Goal: Information Seeking & Learning: Check status

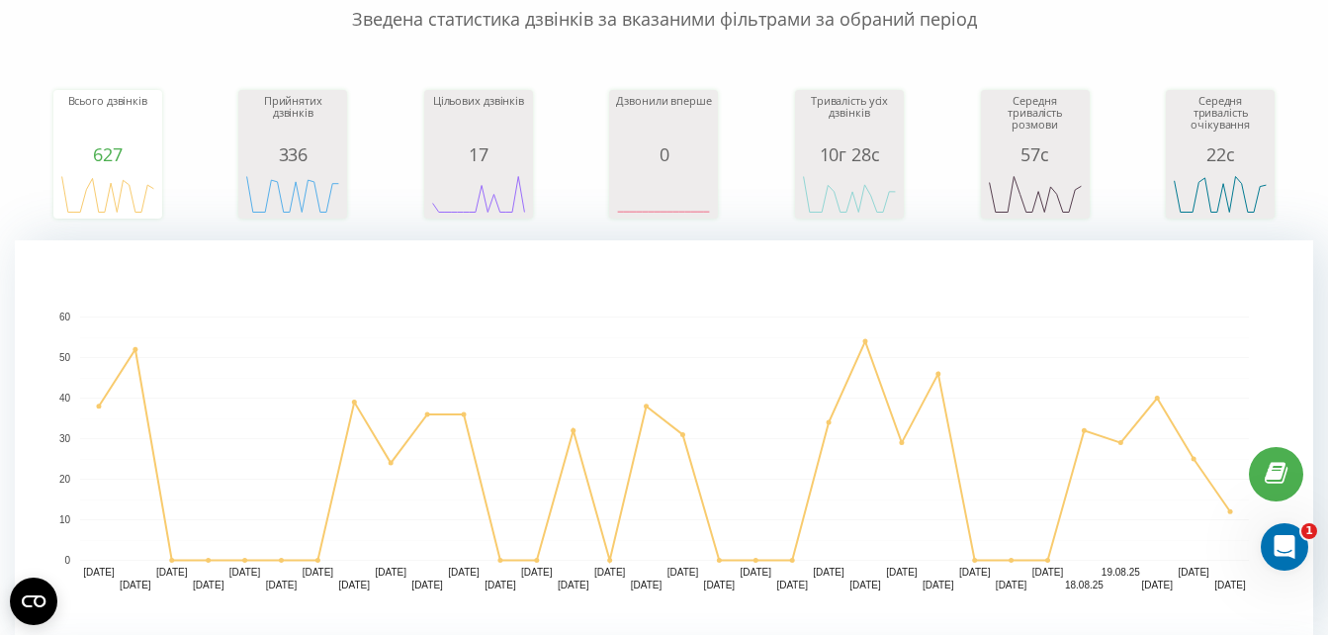
scroll to position [198, 0]
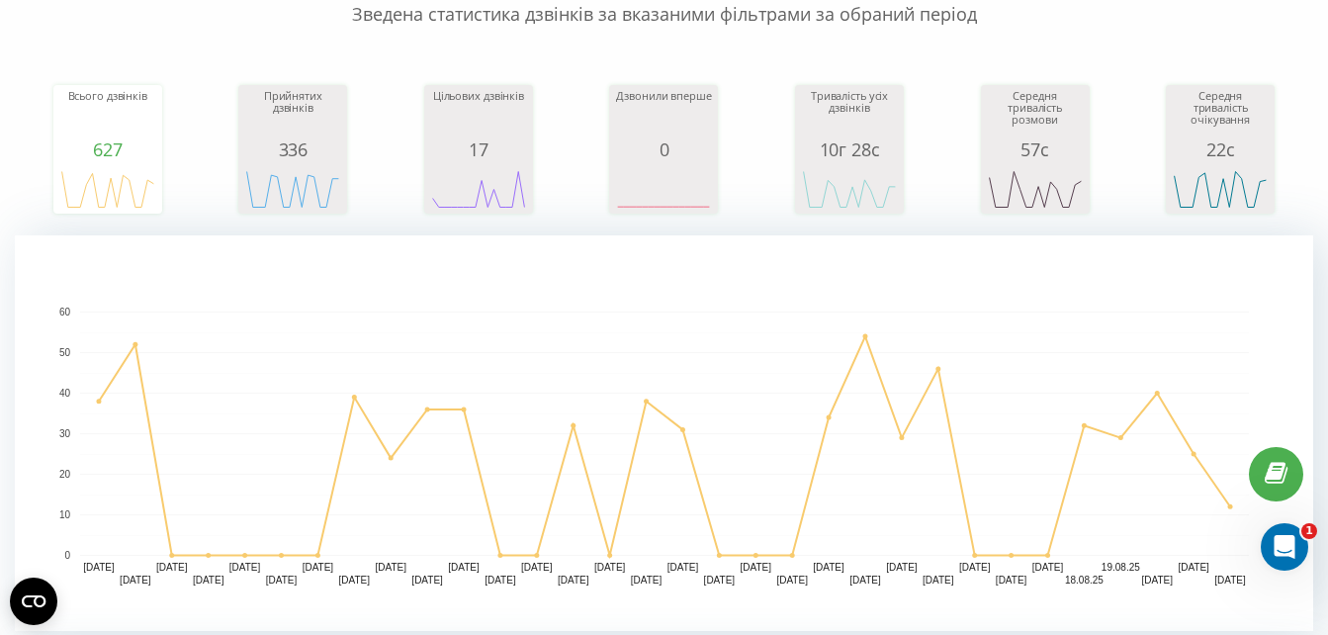
click at [790, 278] on rect "A chart." at bounding box center [664, 432] width 1298 height 395
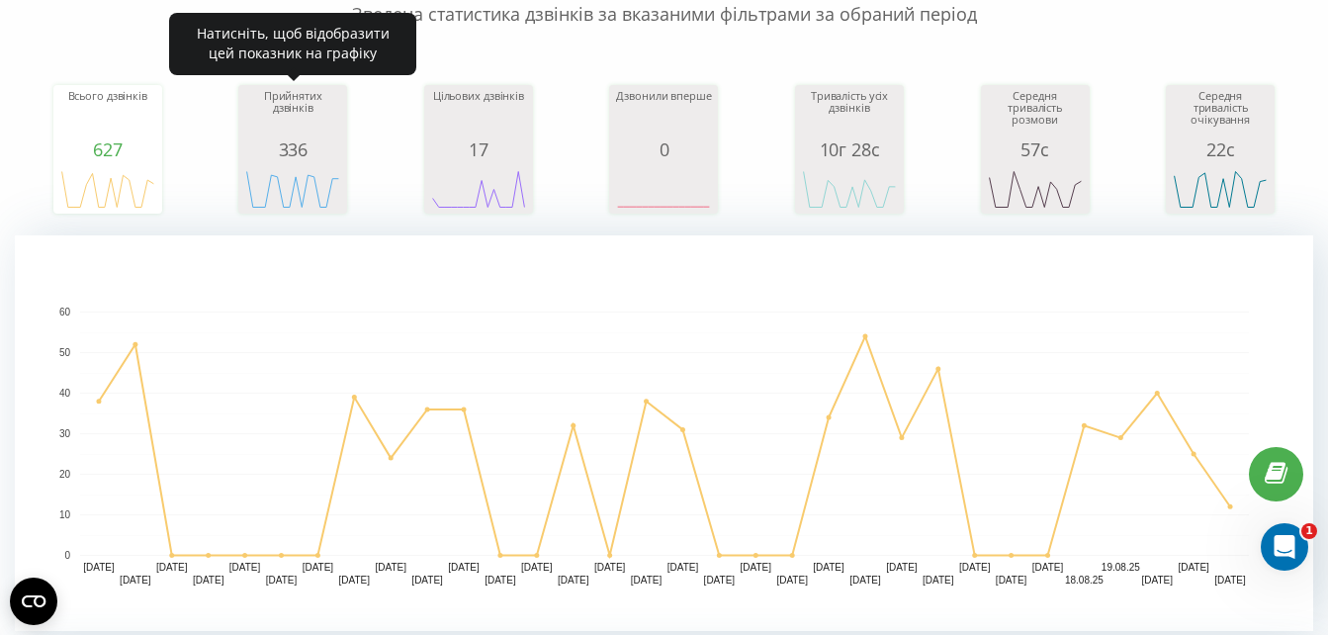
click at [313, 105] on div "Прийнятих дзвінків" at bounding box center [292, 114] width 99 height 49
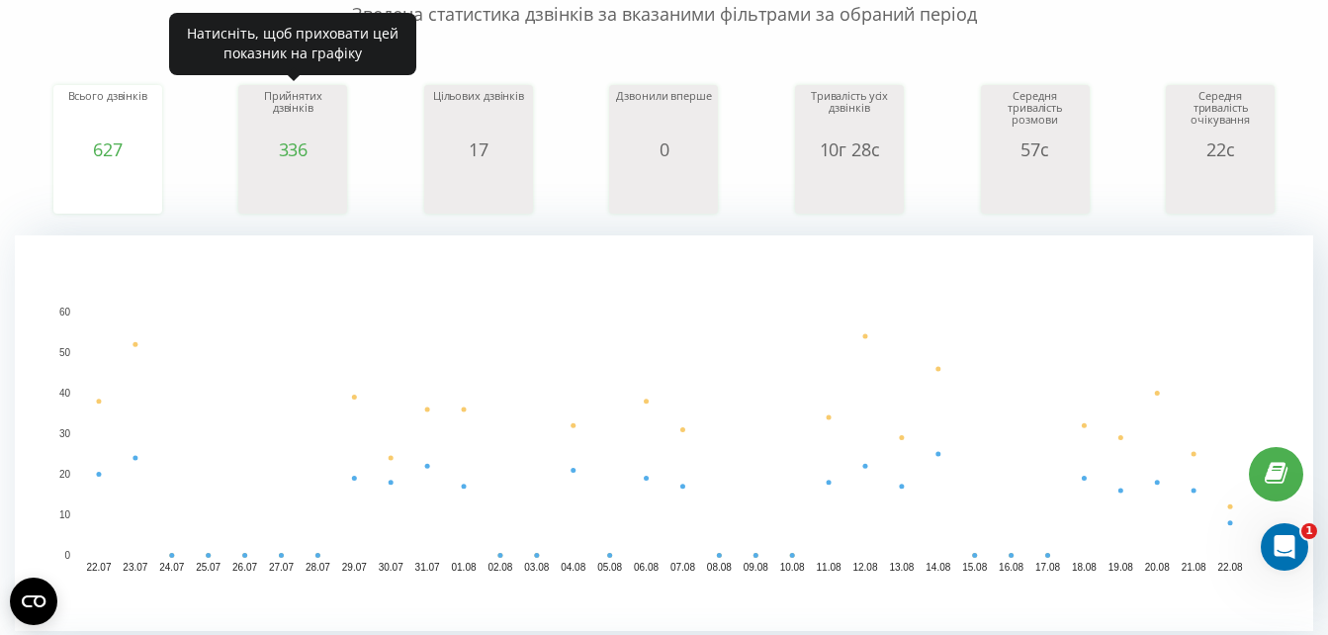
click at [313, 105] on div "Прийнятих дзвінків" at bounding box center [292, 114] width 99 height 49
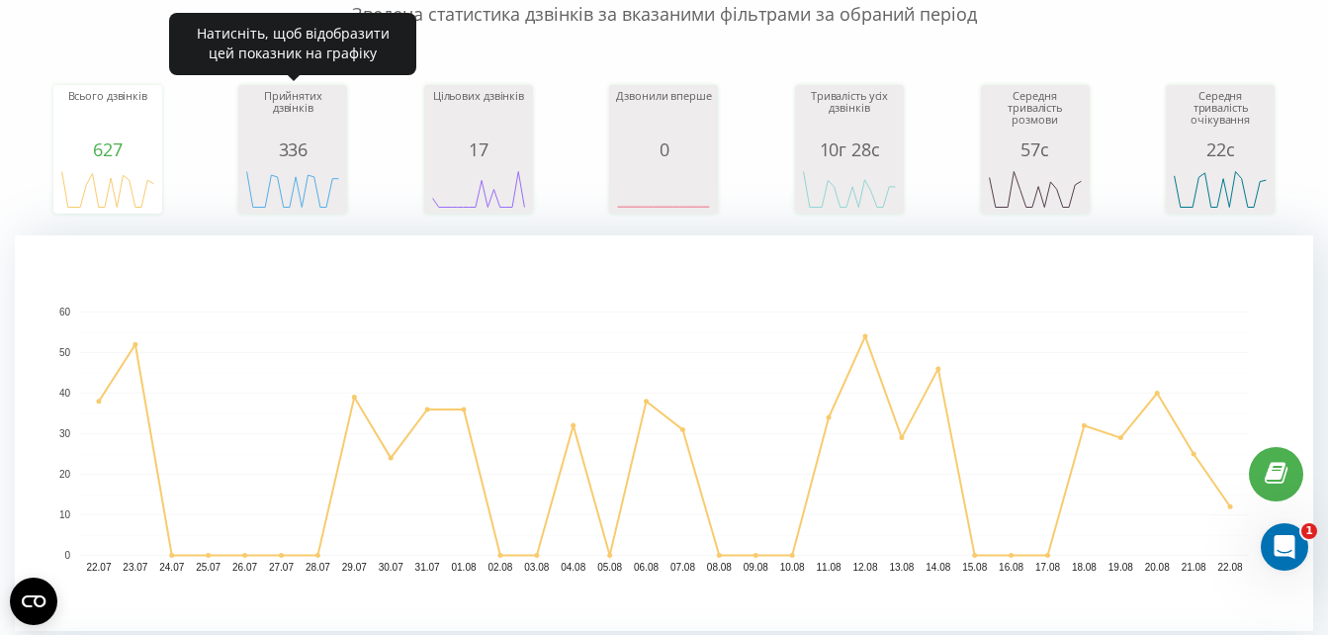
click at [309, 104] on div "Прийнятих дзвінків" at bounding box center [292, 114] width 99 height 49
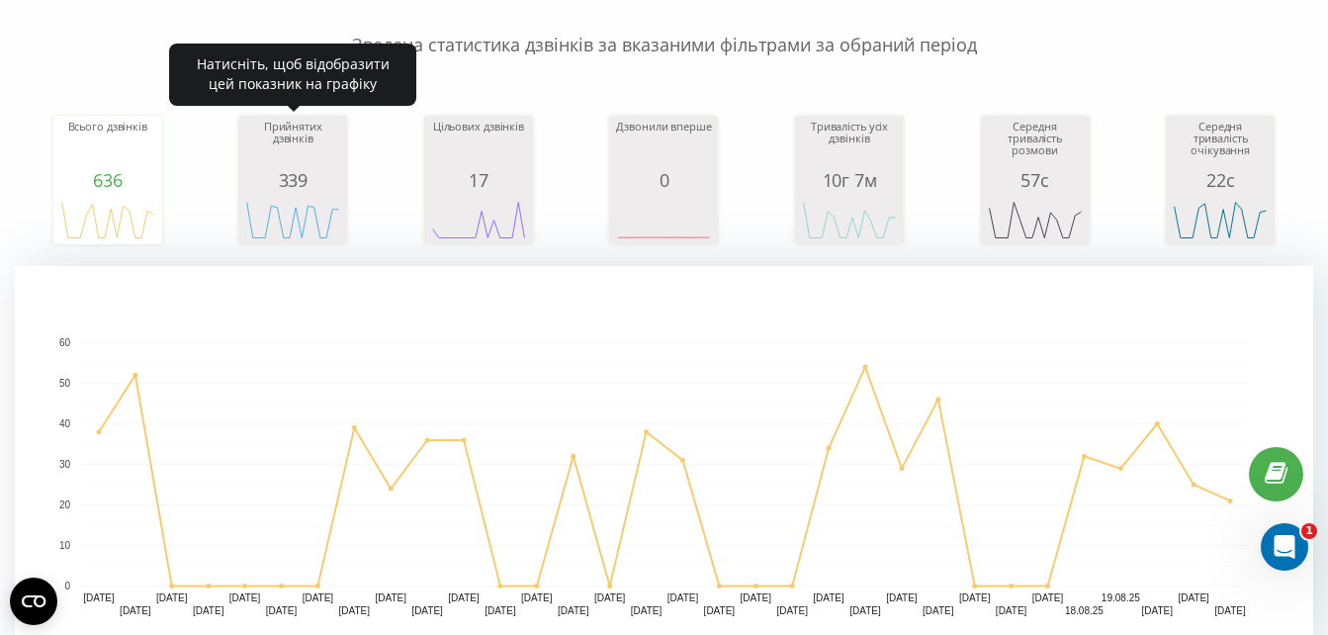
click at [300, 144] on div "Прийнятих дзвінків" at bounding box center [292, 145] width 99 height 49
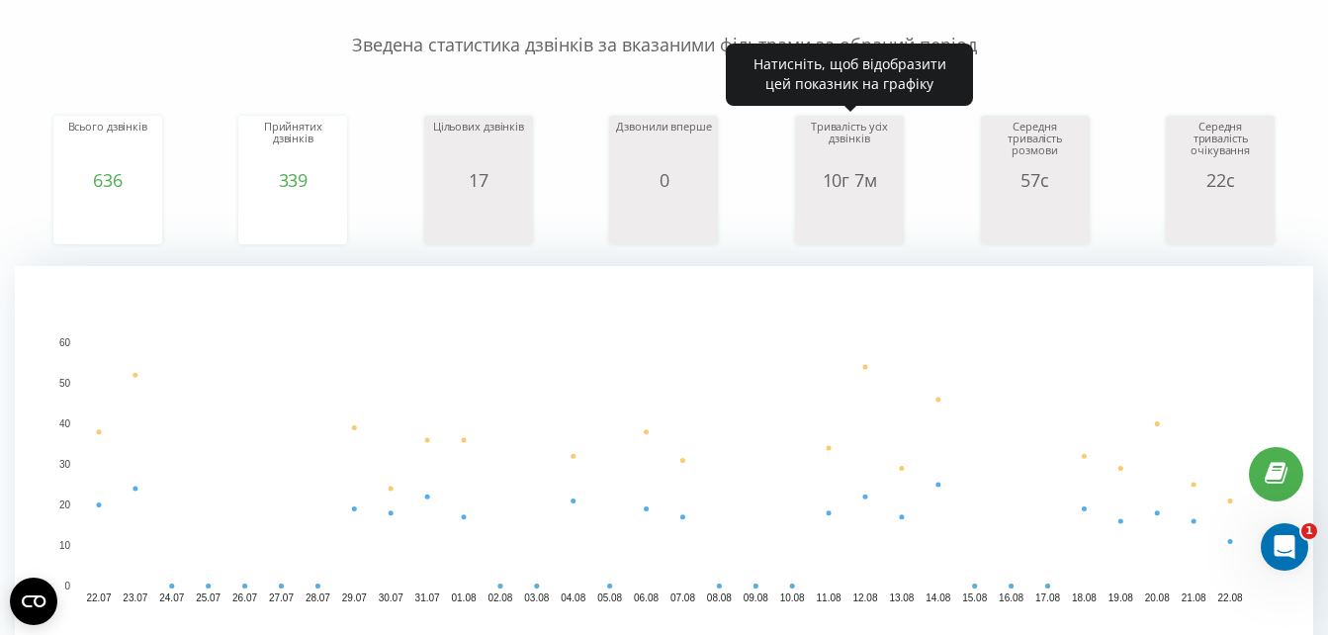
click at [835, 175] on div "10г 7м" at bounding box center [849, 180] width 99 height 20
click at [822, 178] on div "10г 7м" at bounding box center [849, 180] width 99 height 20
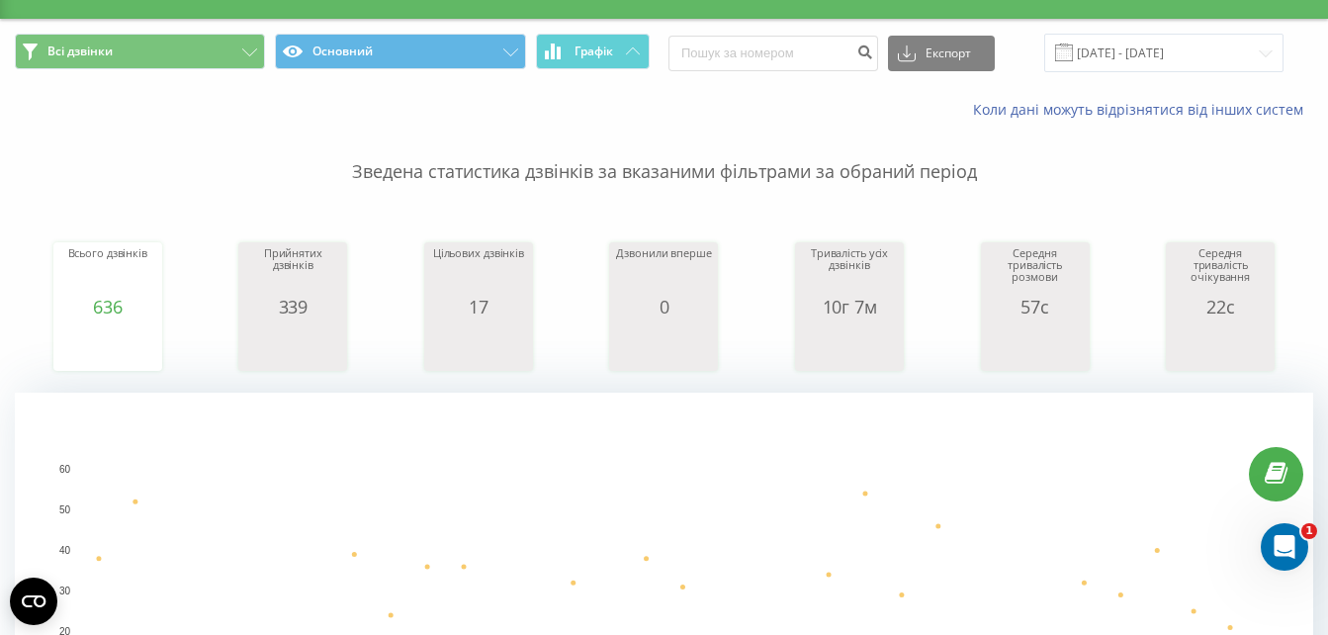
scroll to position [294, 0]
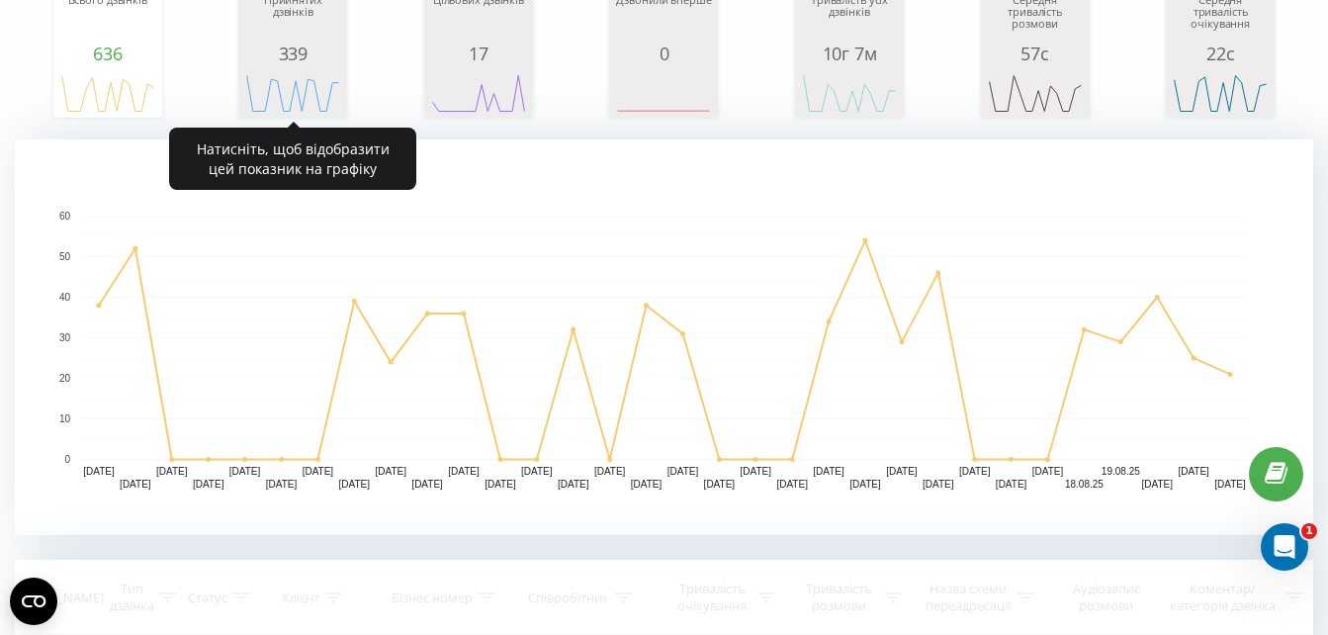
click at [317, 36] on div "Прийнятих дзвінків" at bounding box center [292, 18] width 99 height 49
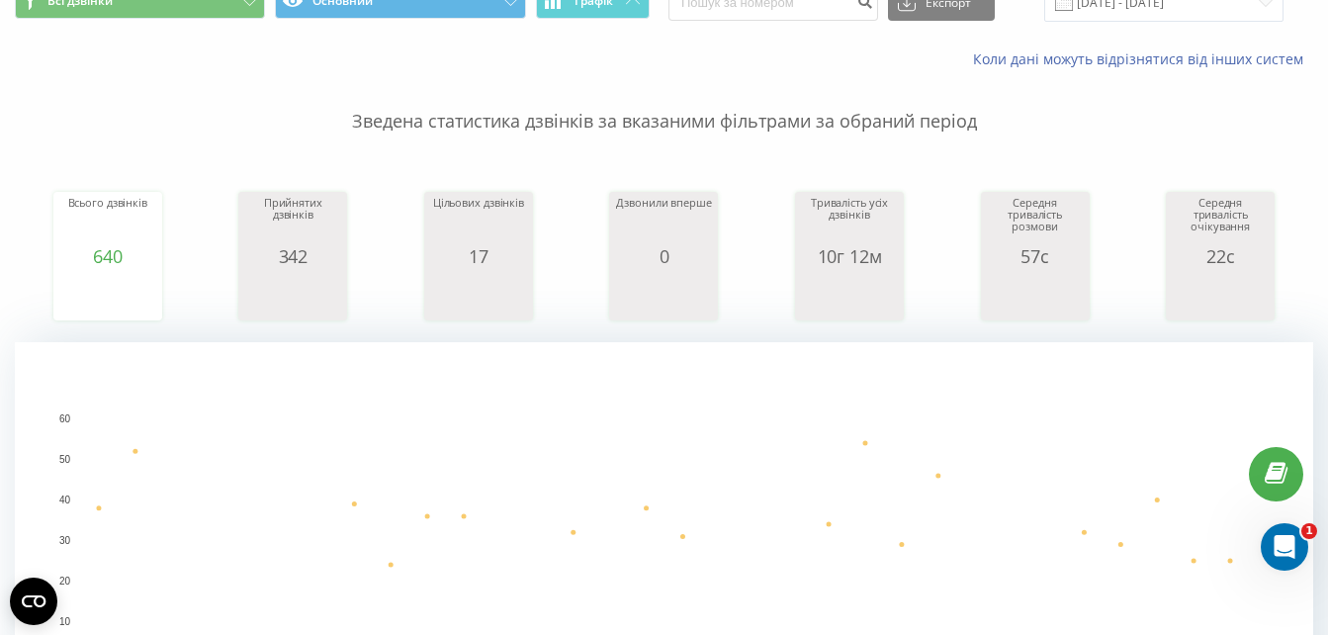
scroll to position [162, 0]
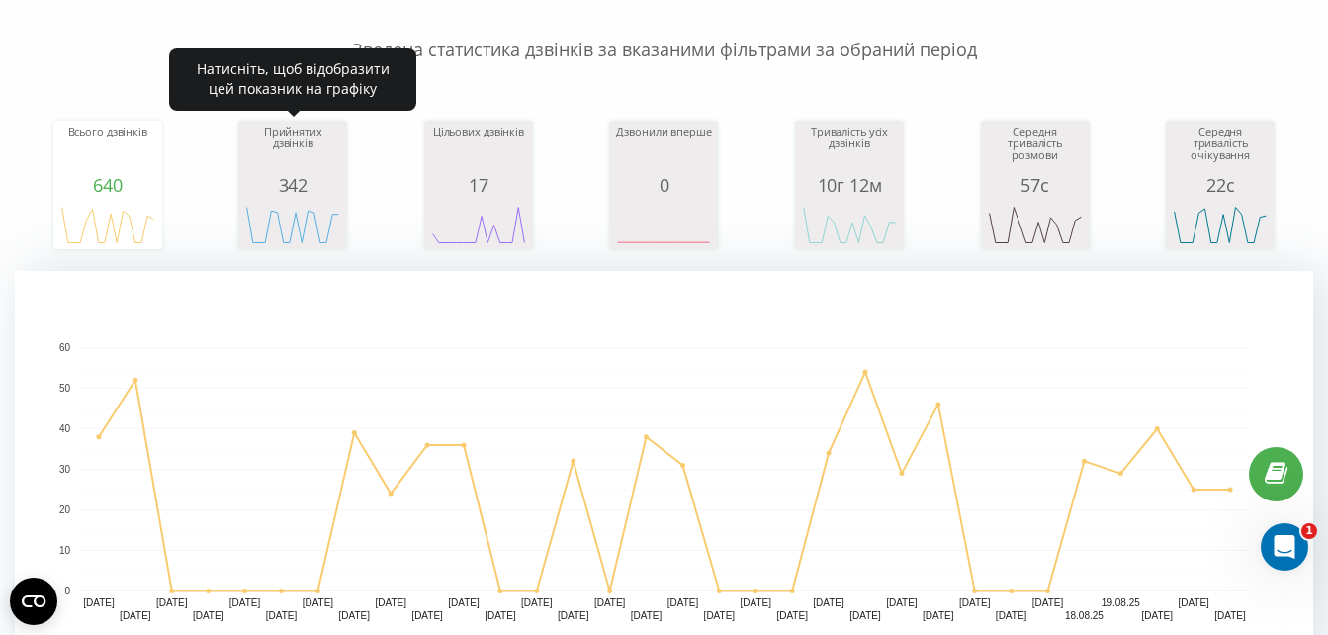
click at [332, 166] on div "Прийнятих дзвінків" at bounding box center [292, 150] width 99 height 49
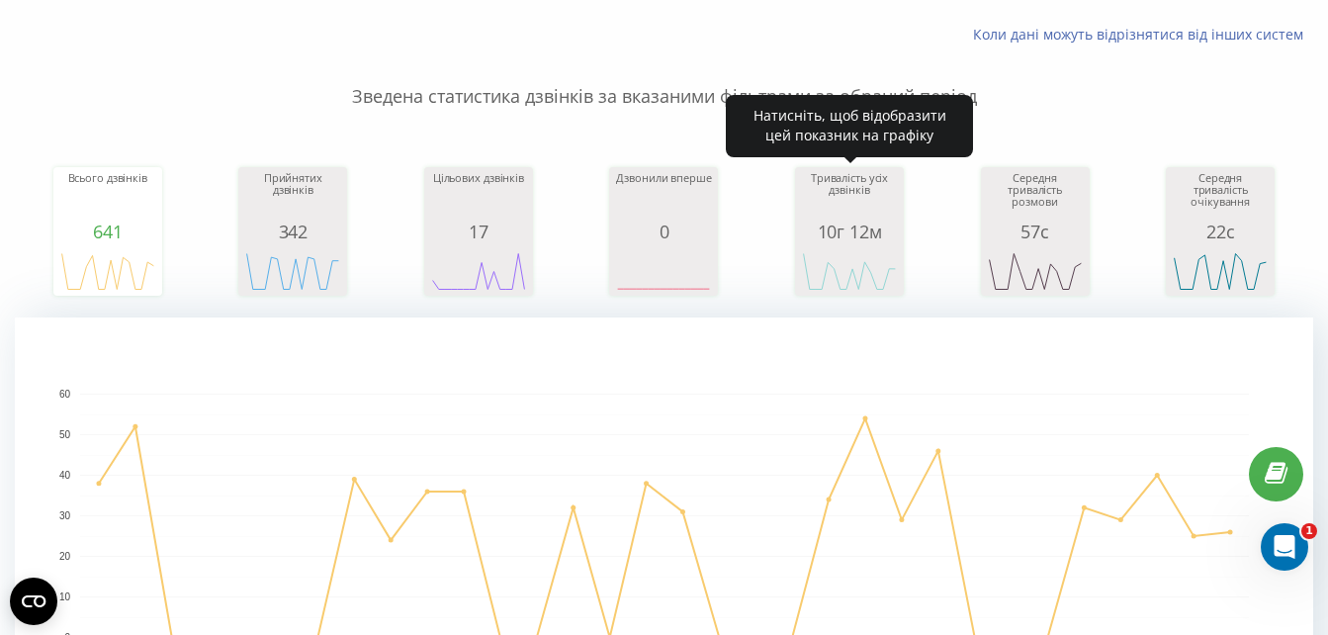
drag, startPoint x: 853, startPoint y: 232, endPoint x: 1342, endPoint y: 157, distance: 494.2
click at [853, 232] on div "10г 12м" at bounding box center [849, 231] width 99 height 20
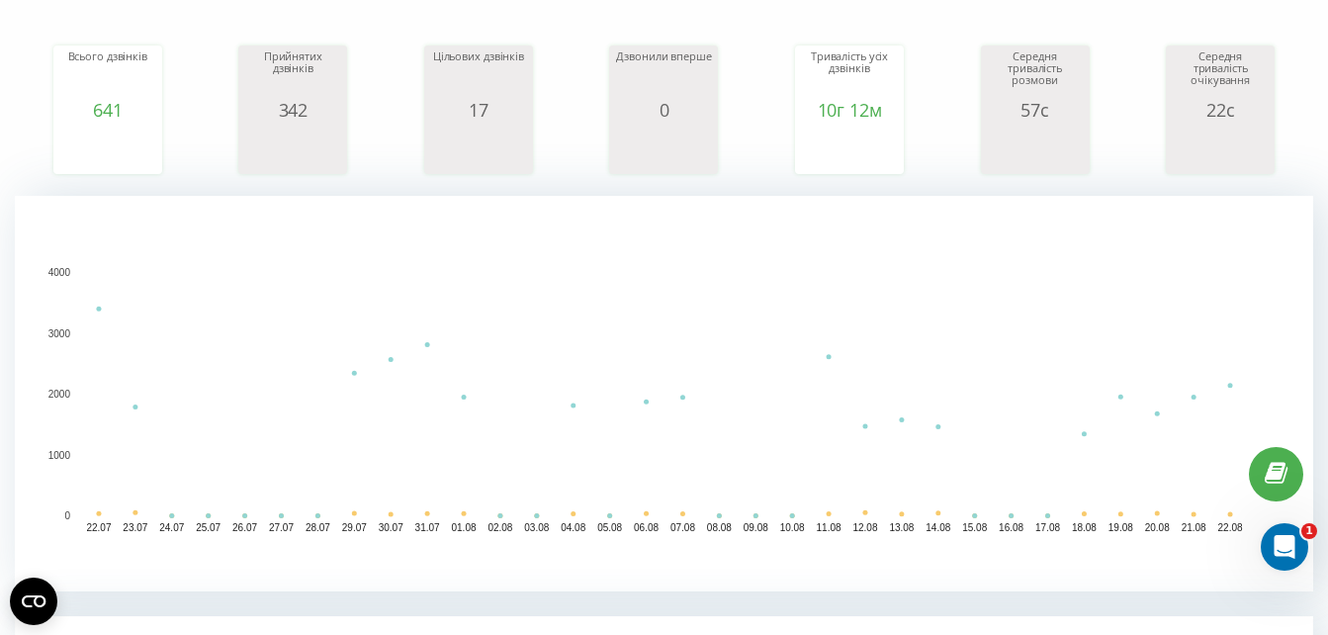
scroll to position [246, 0]
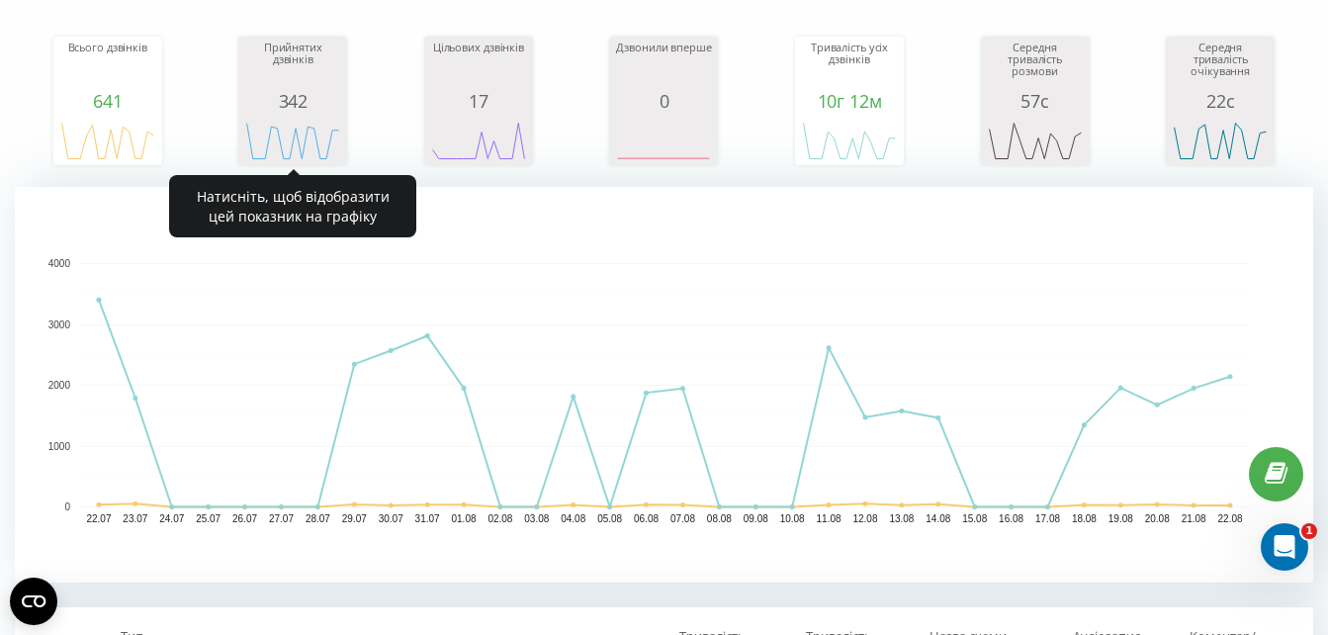
click at [300, 69] on div "Прийнятих дзвінків" at bounding box center [292, 66] width 99 height 49
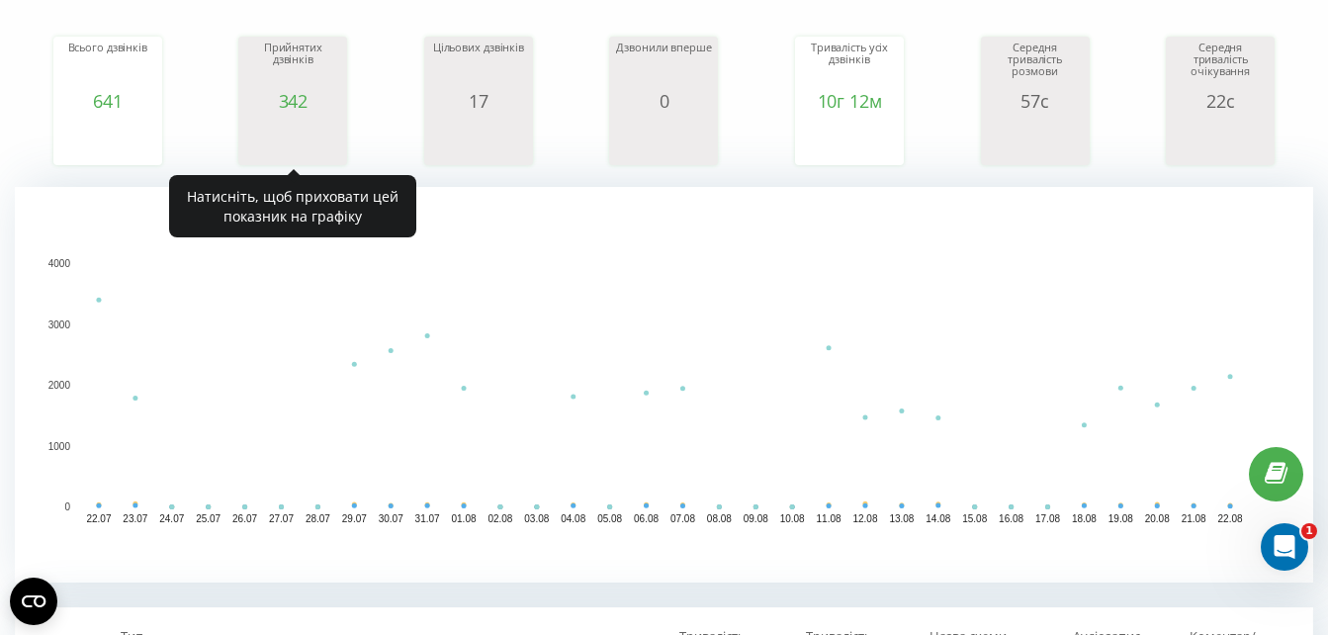
click at [286, 85] on div "Прийнятих дзвінків" at bounding box center [292, 66] width 99 height 49
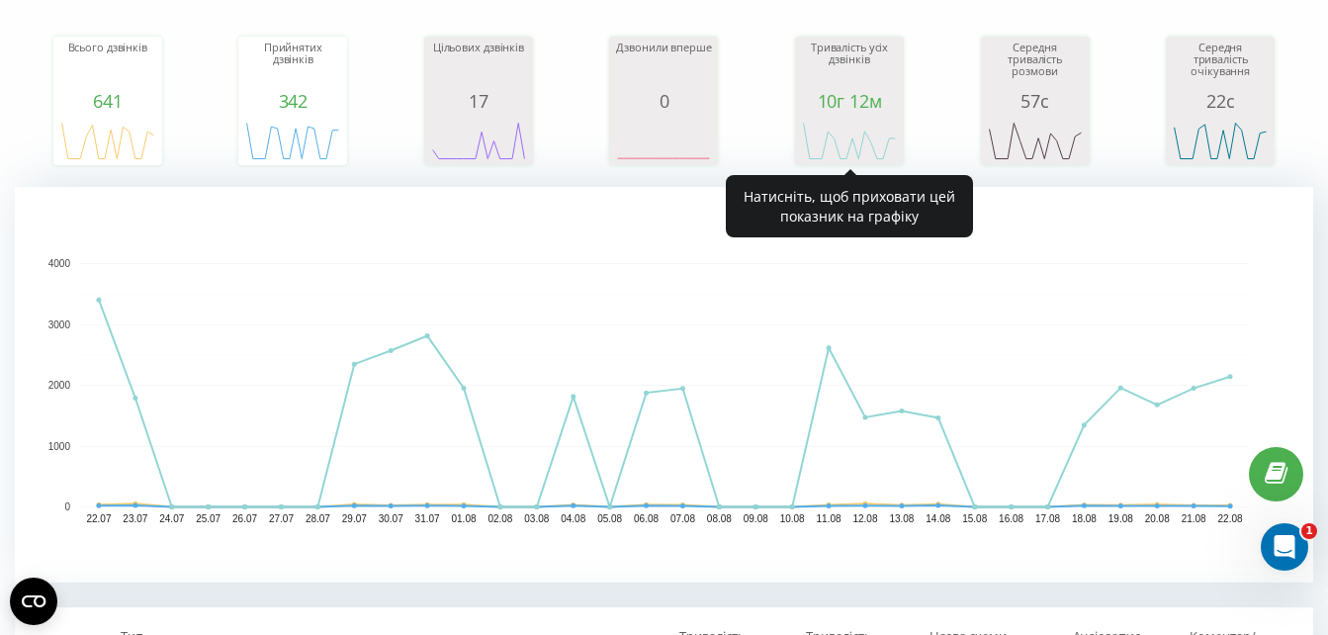
click at [847, 113] on icon "A chart." at bounding box center [849, 140] width 99 height 59
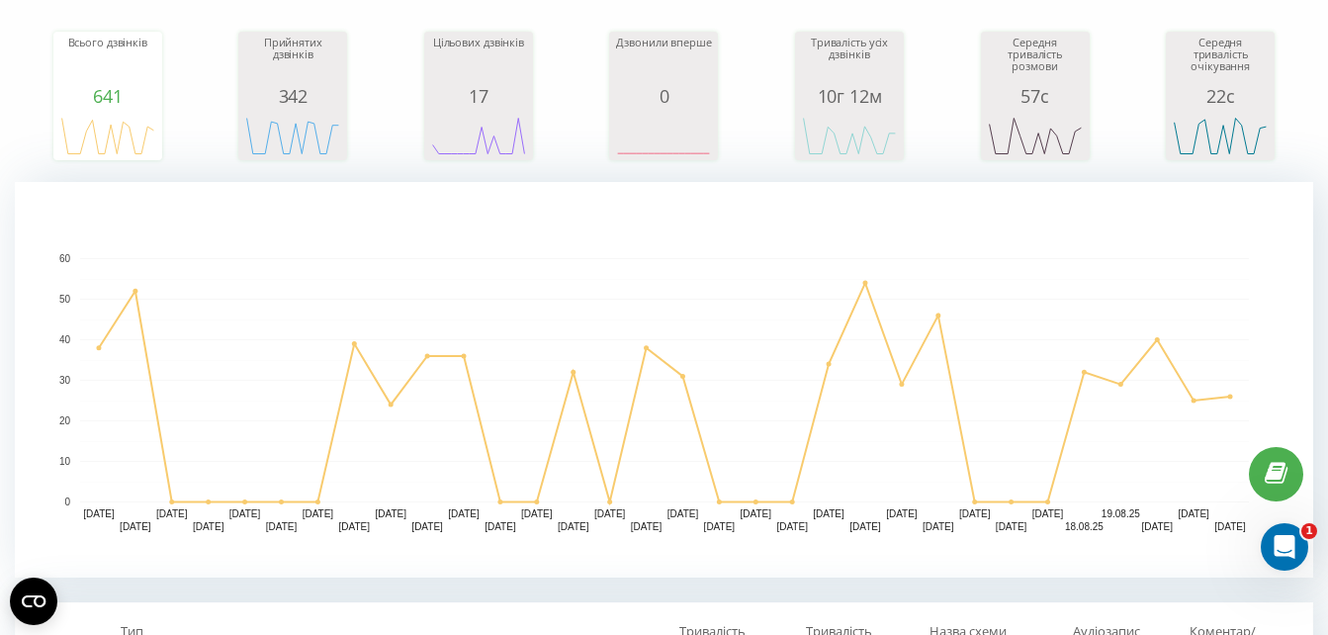
scroll to position [247, 0]
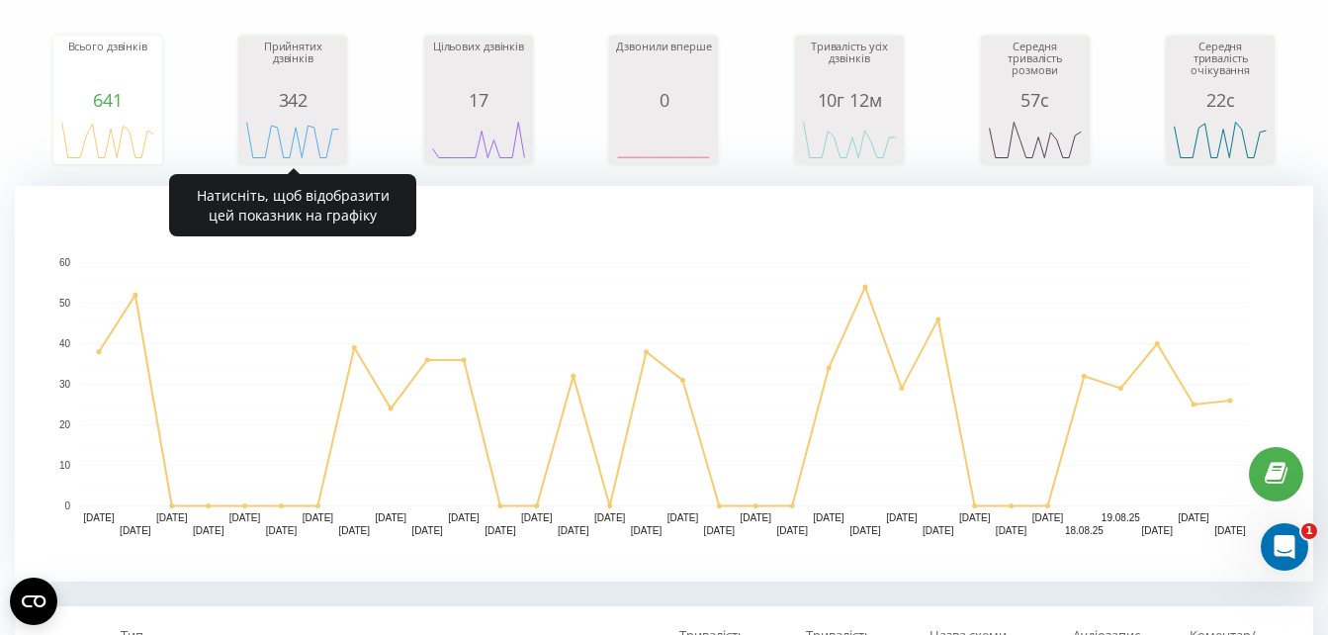
click at [277, 103] on div "342" at bounding box center [292, 100] width 99 height 20
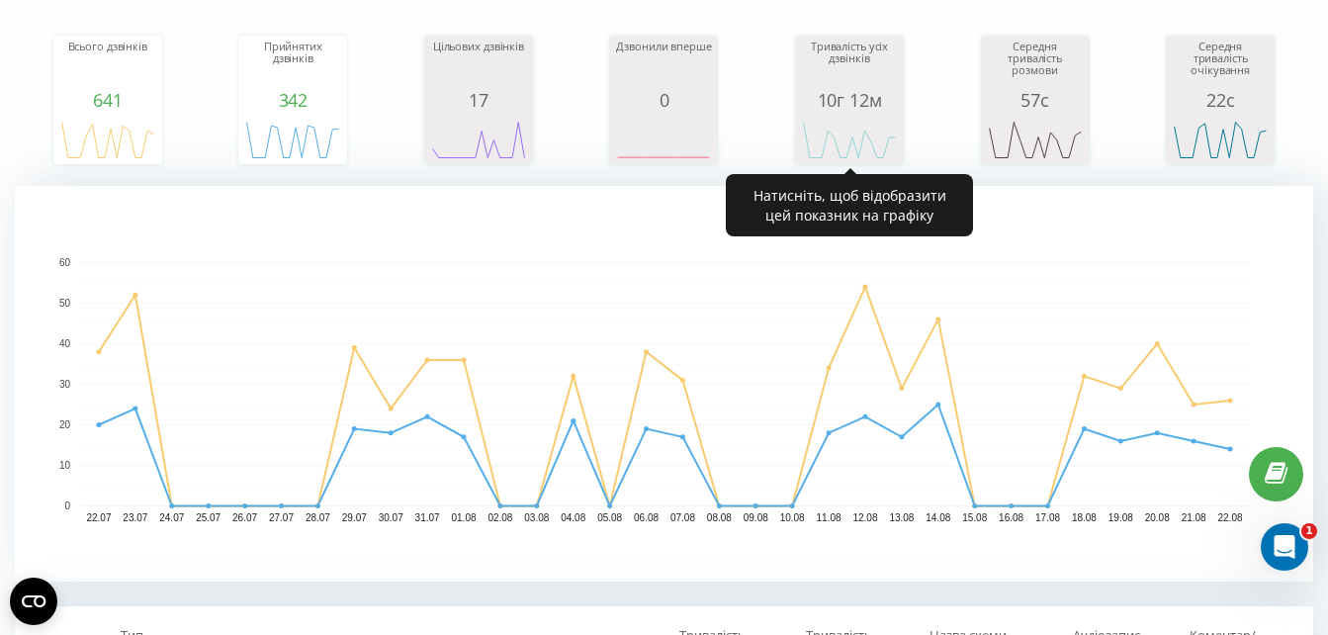
click at [893, 66] on div "Тривалість усіх дзвінків" at bounding box center [849, 65] width 99 height 49
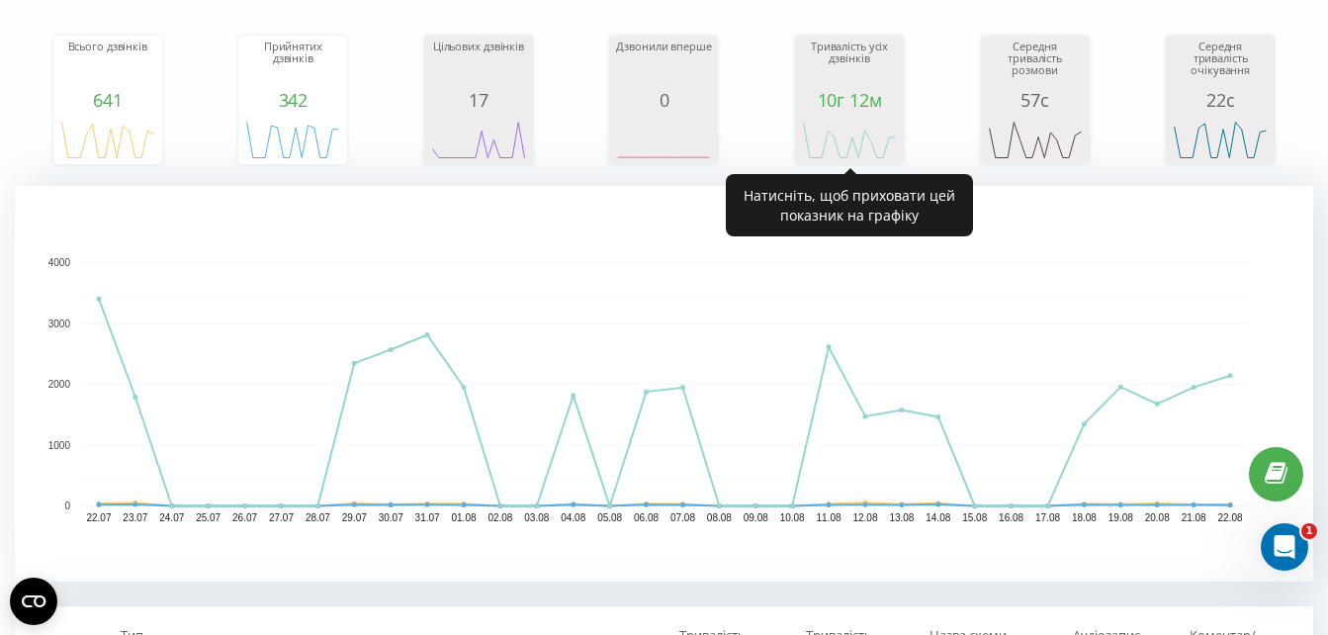
click at [893, 66] on div "Тривалість усіх дзвінків" at bounding box center [849, 65] width 99 height 49
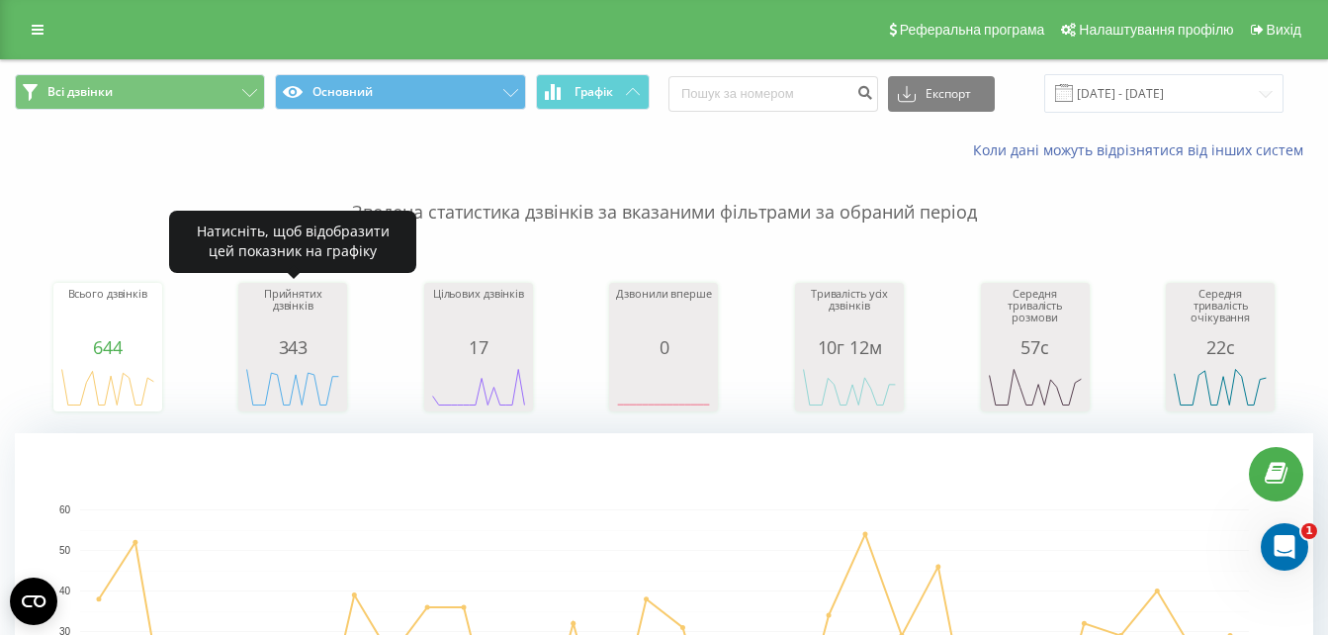
click at [267, 342] on div "343" at bounding box center [292, 347] width 99 height 20
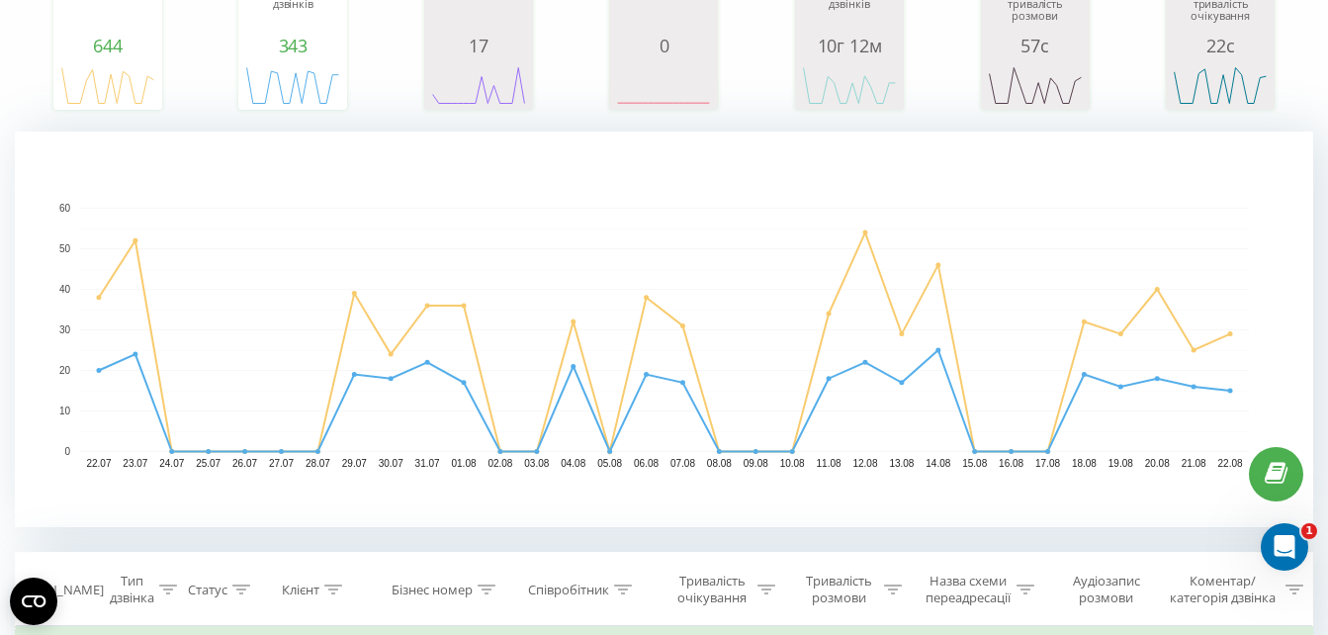
scroll to position [294, 0]
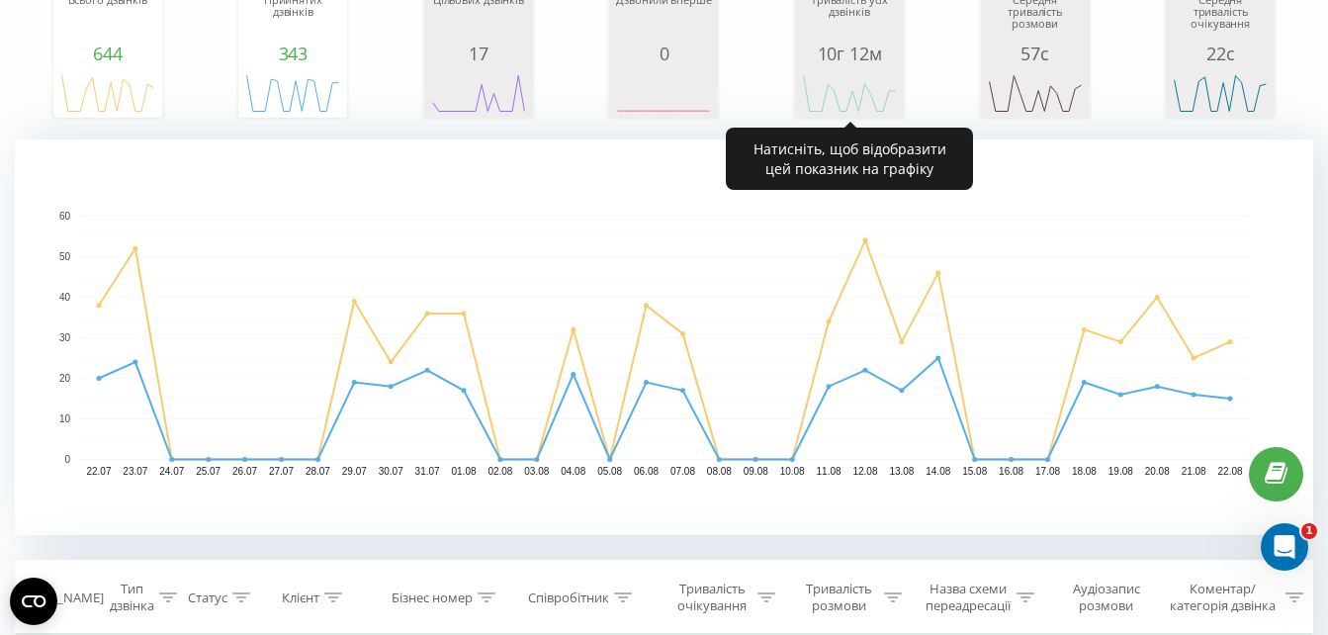
click at [845, 40] on div "Тривалість усіх дзвінків" at bounding box center [849, 18] width 99 height 49
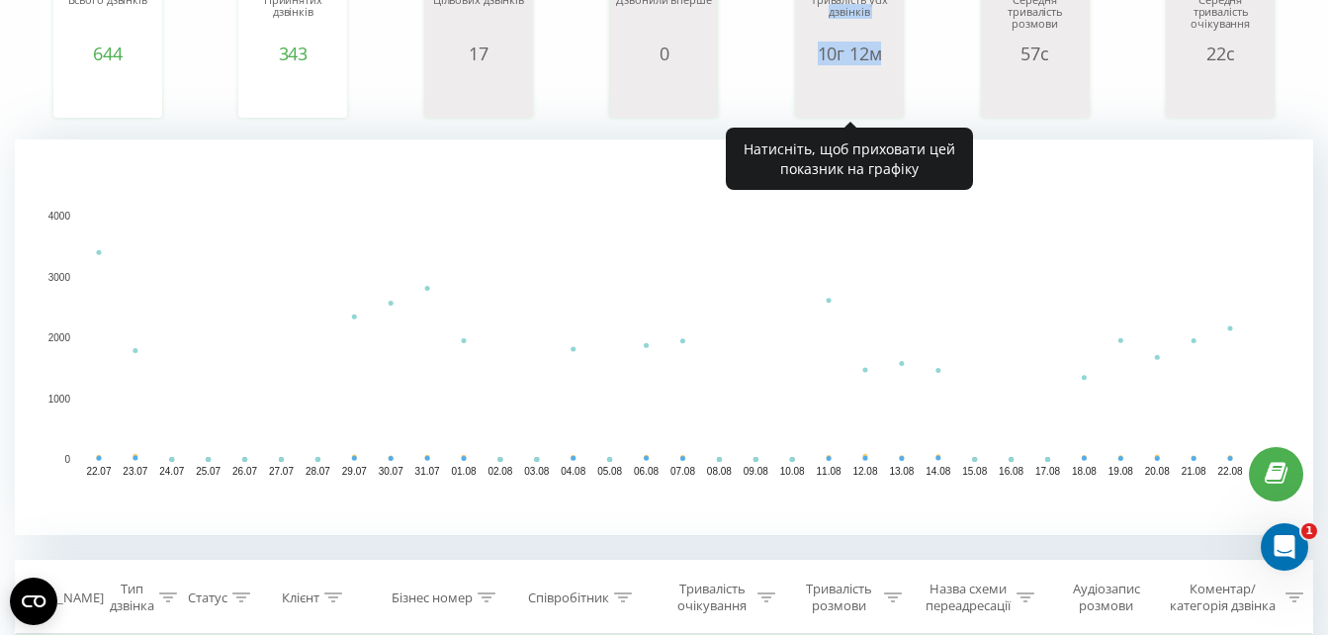
drag, startPoint x: 845, startPoint y: 40, endPoint x: 894, endPoint y: 47, distance: 49.1
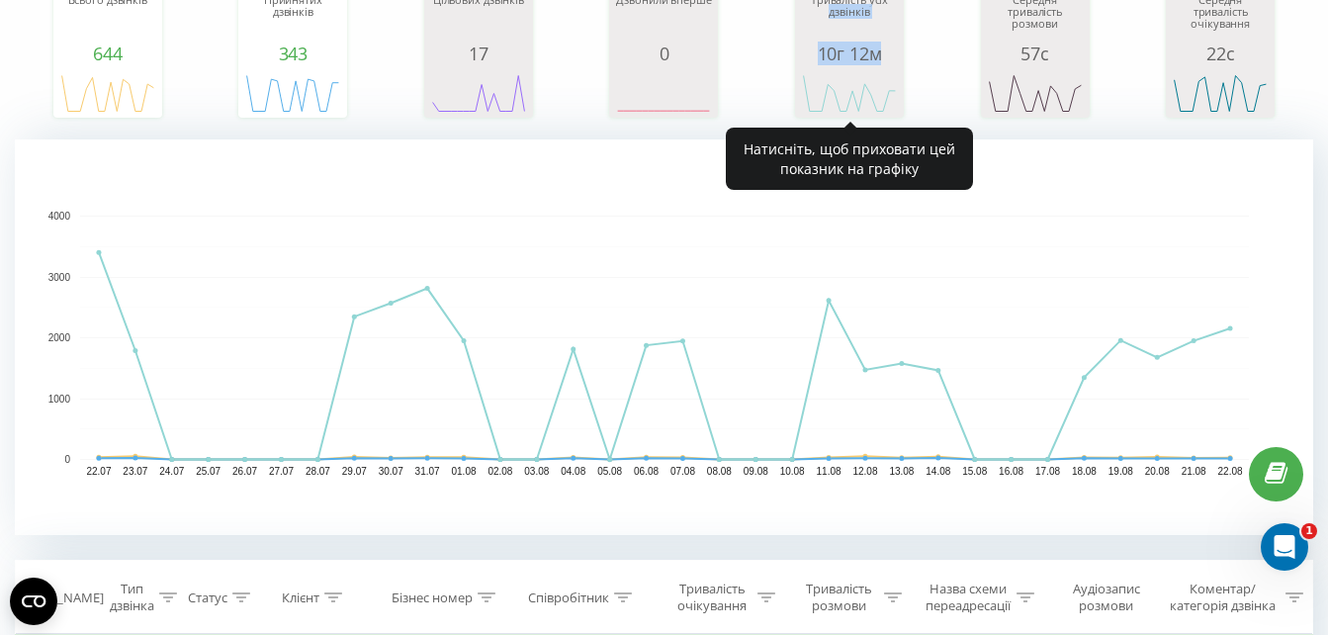
click at [894, 47] on div "Тривалість усіх дзвінків 10г 12м" at bounding box center [849, 28] width 99 height 69
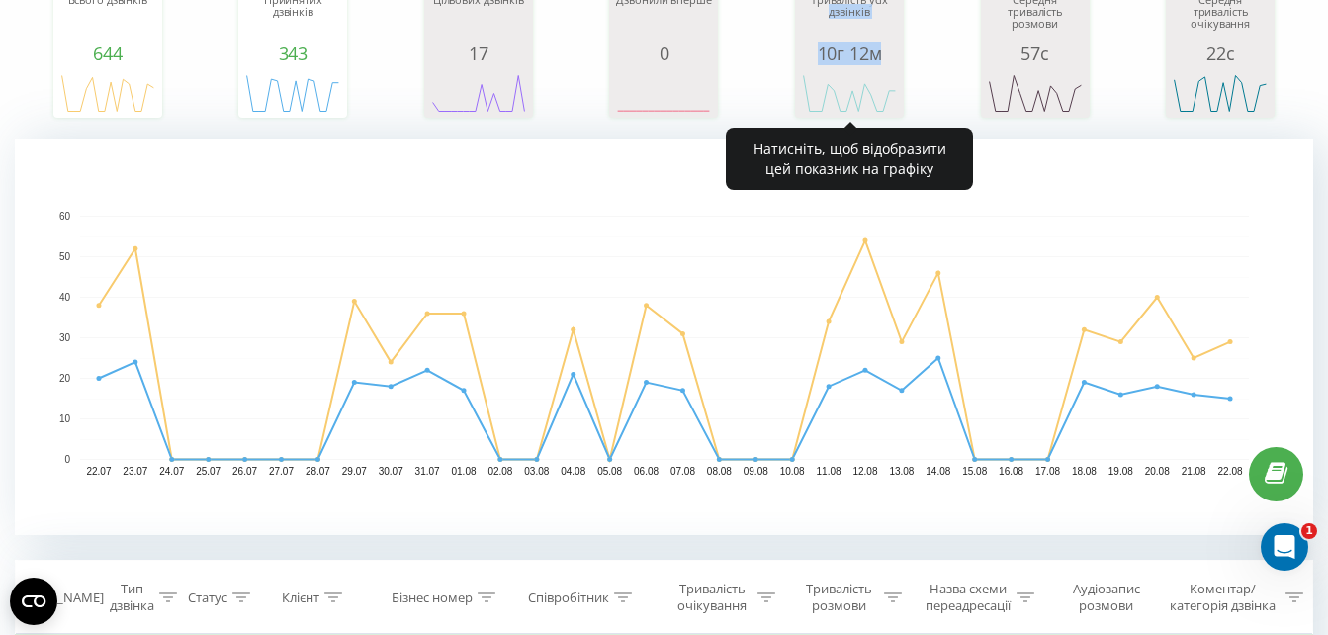
click at [894, 47] on div "10г 12м" at bounding box center [849, 54] width 99 height 20
